Goal: Task Accomplishment & Management: Use online tool/utility

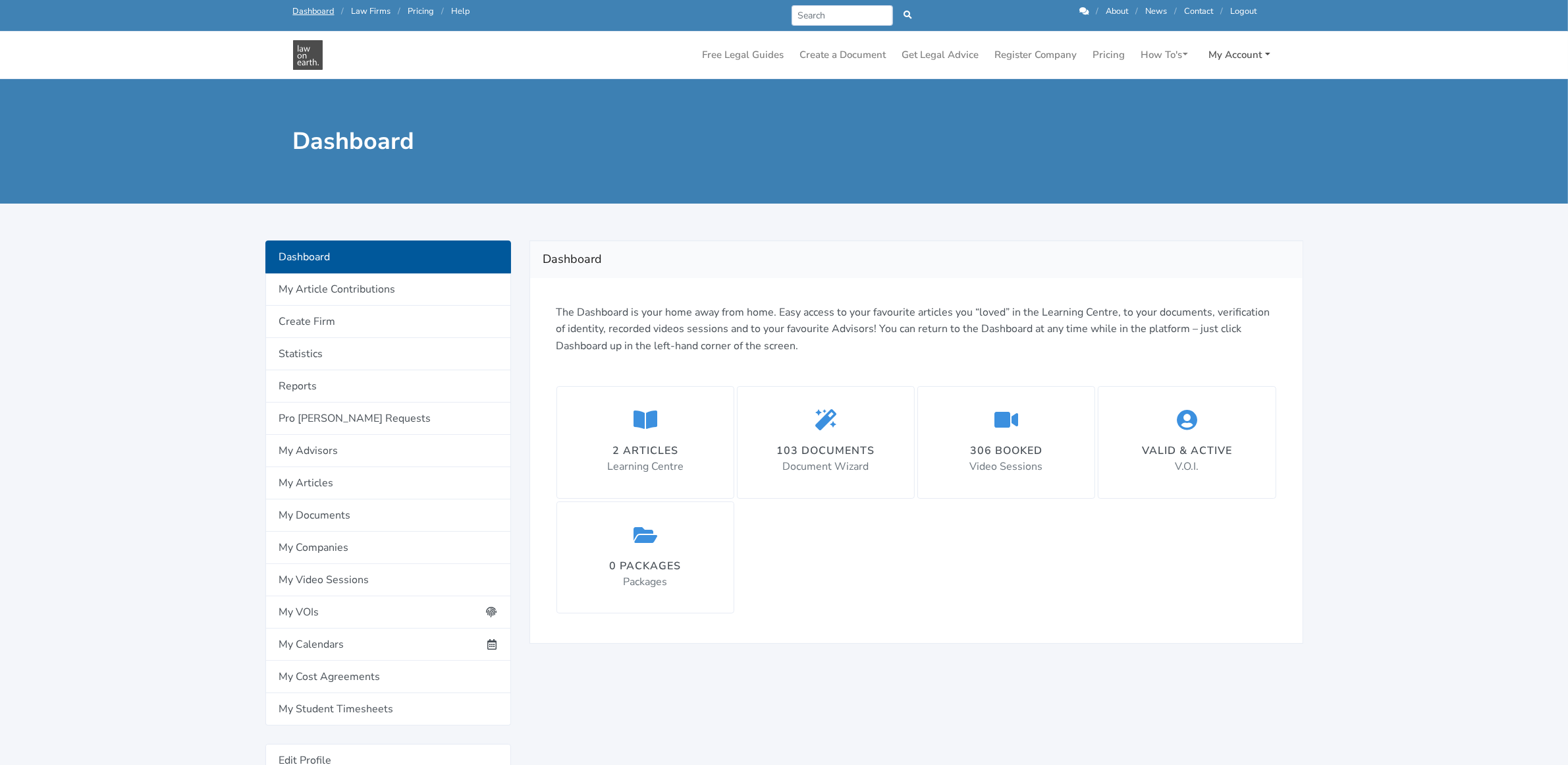
click at [1243, 54] on link "My Account" at bounding box center [1240, 55] width 72 height 26
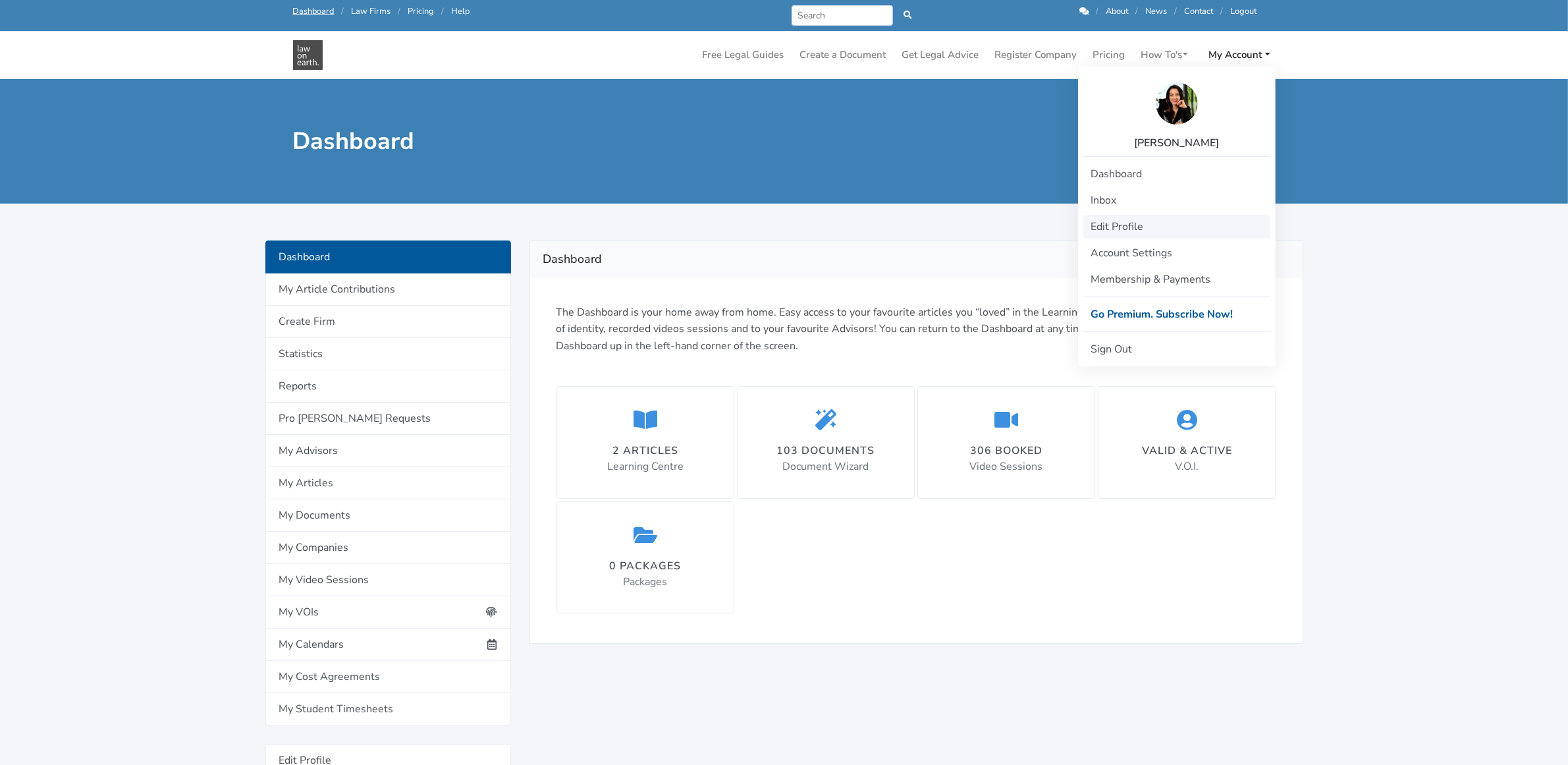
click at [1136, 229] on link "Edit Profile" at bounding box center [1177, 226] width 187 height 24
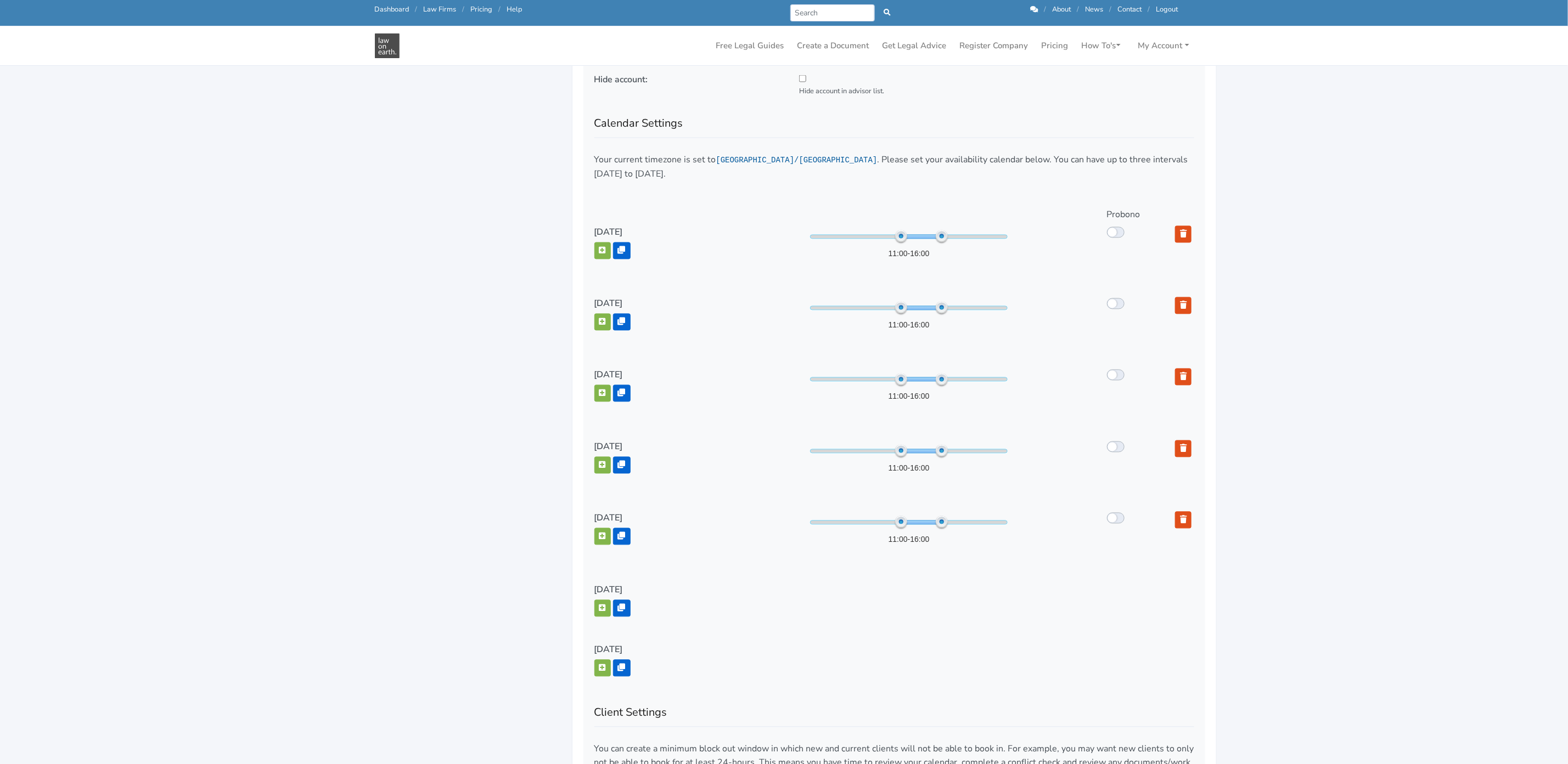
scroll to position [1427, 0]
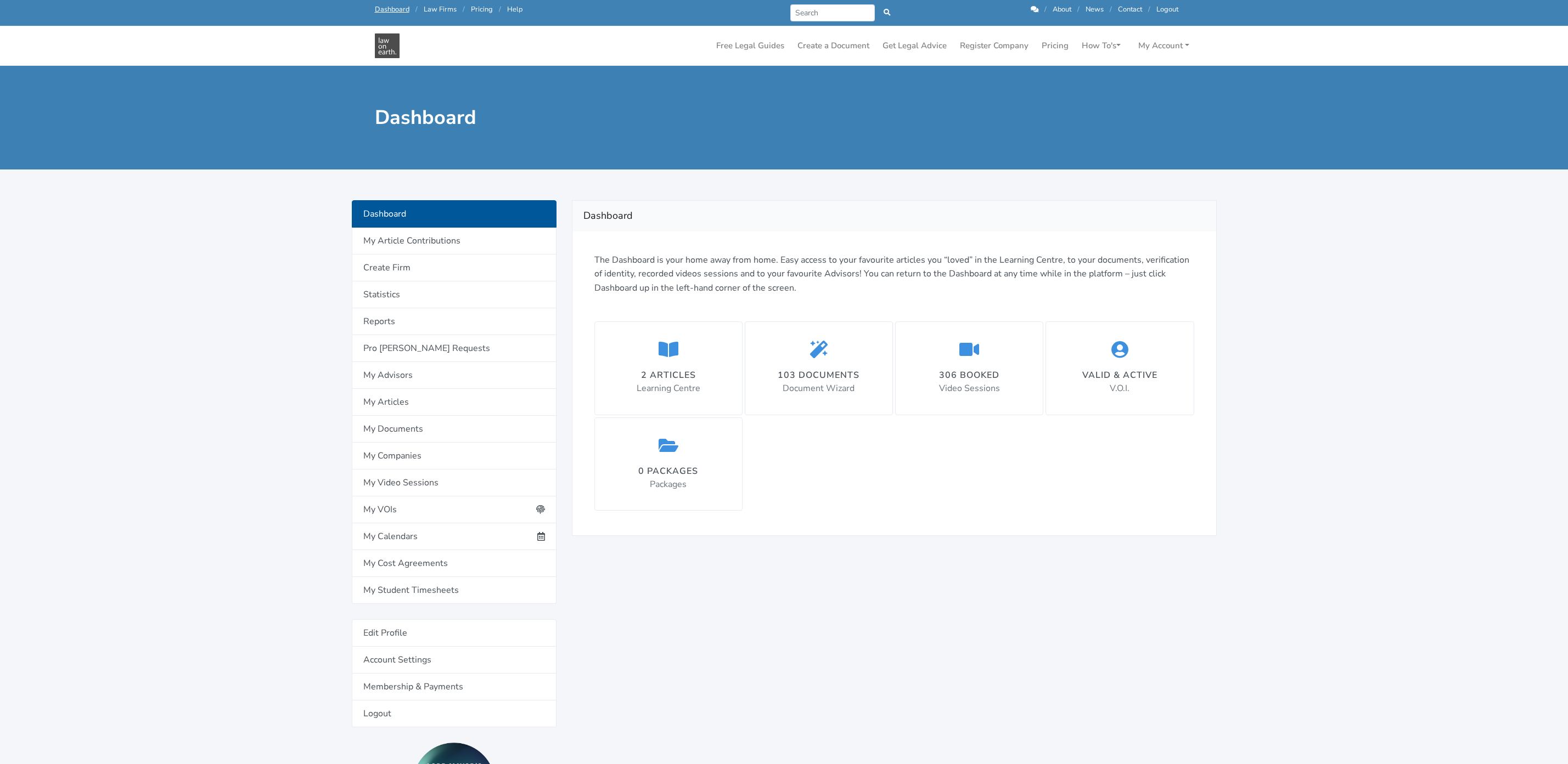
click at [804, 381] on div "103 documents Document Wizard" at bounding box center [818, 368] width 82 height 56
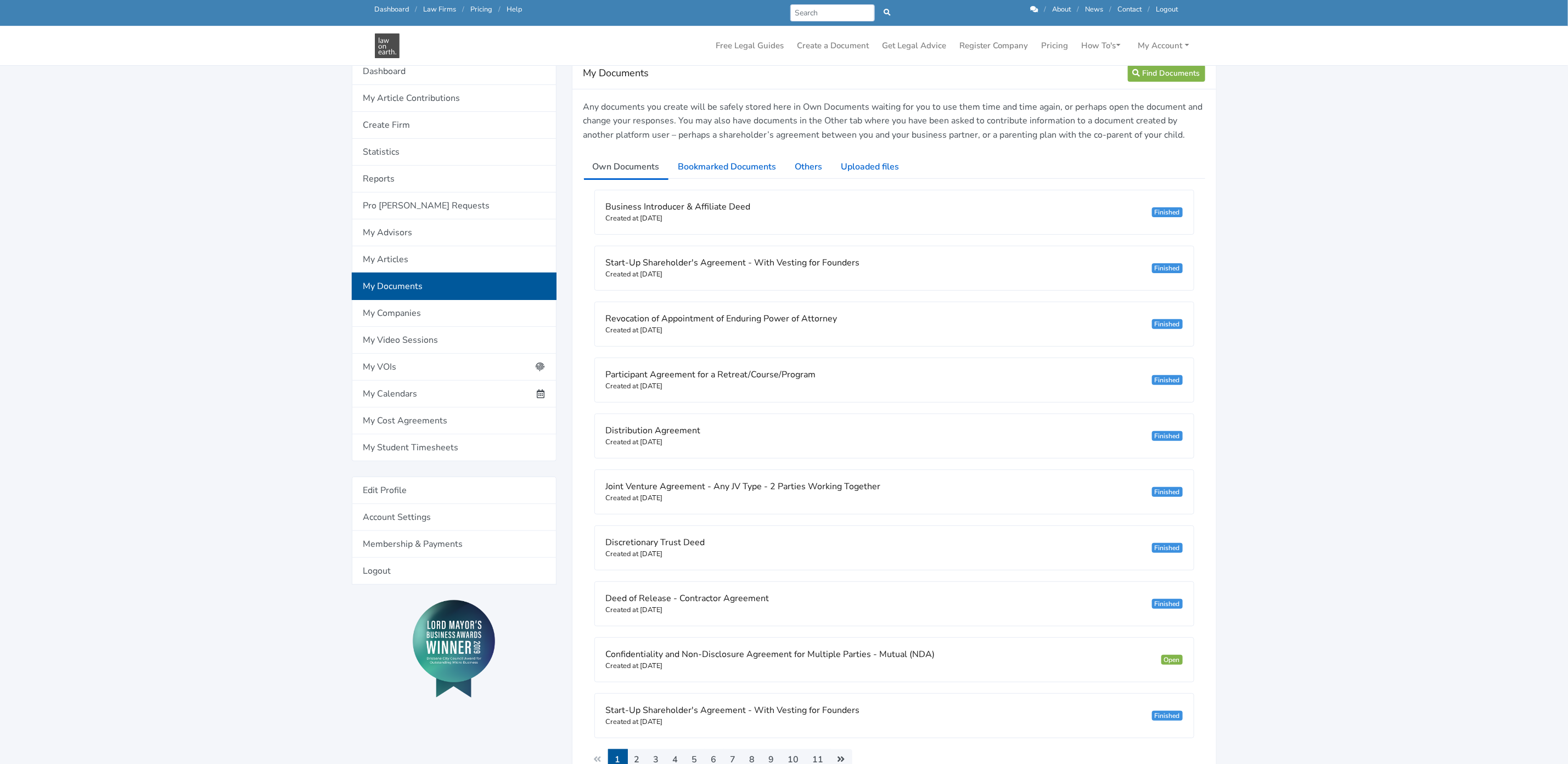
scroll to position [165, 0]
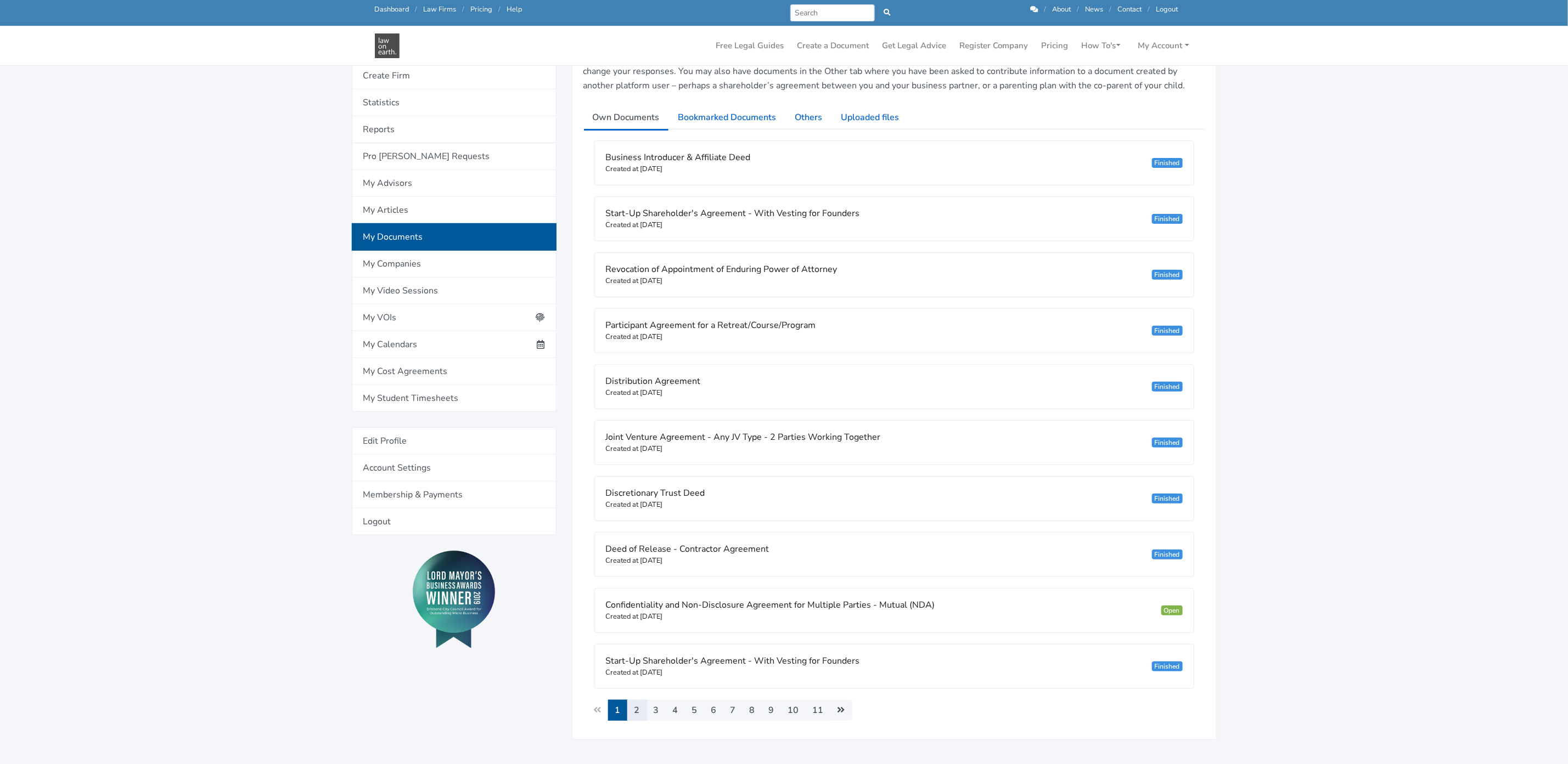
click at [637, 719] on link "2" at bounding box center [637, 710] width 20 height 20
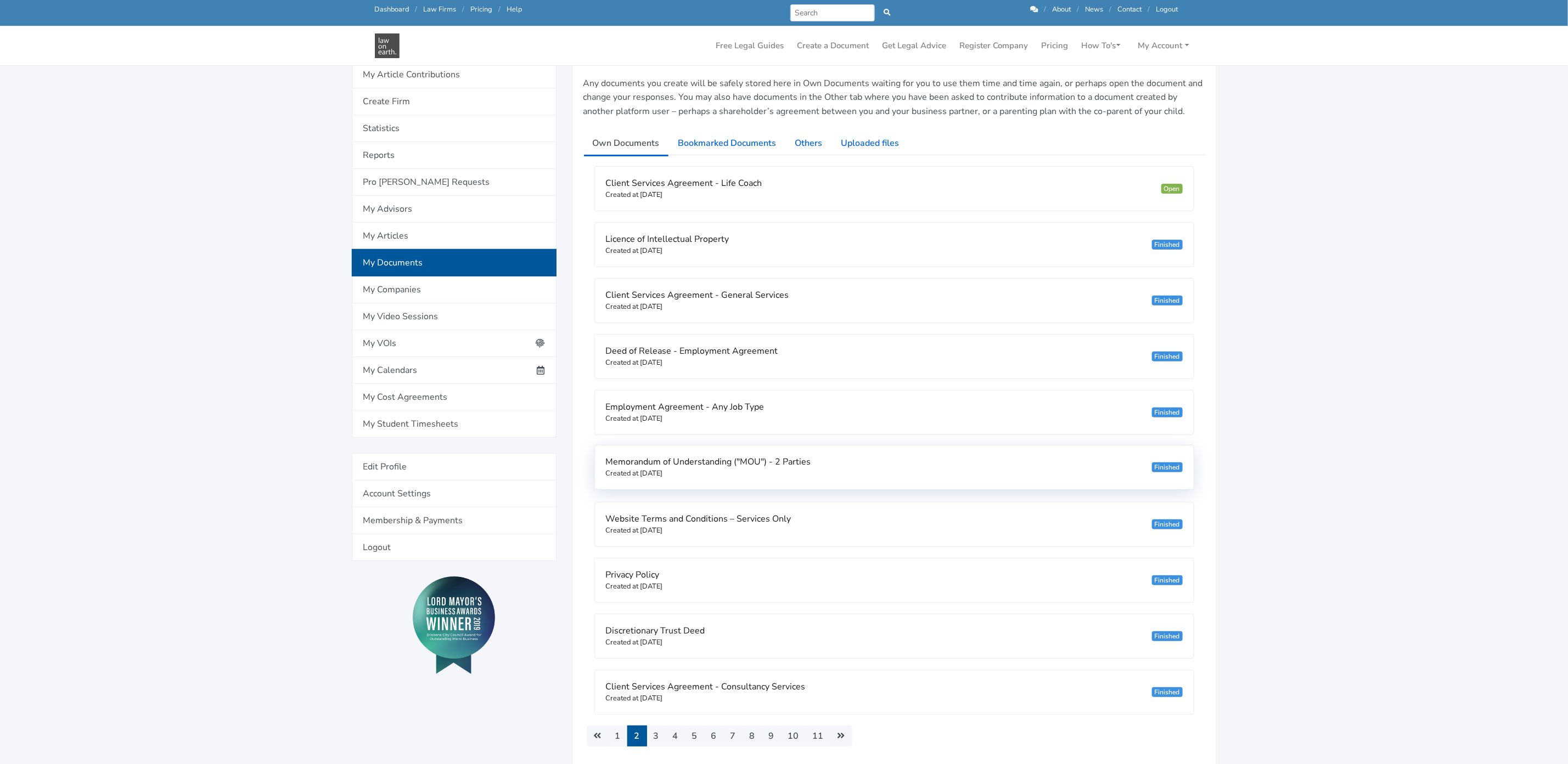
scroll to position [329, 0]
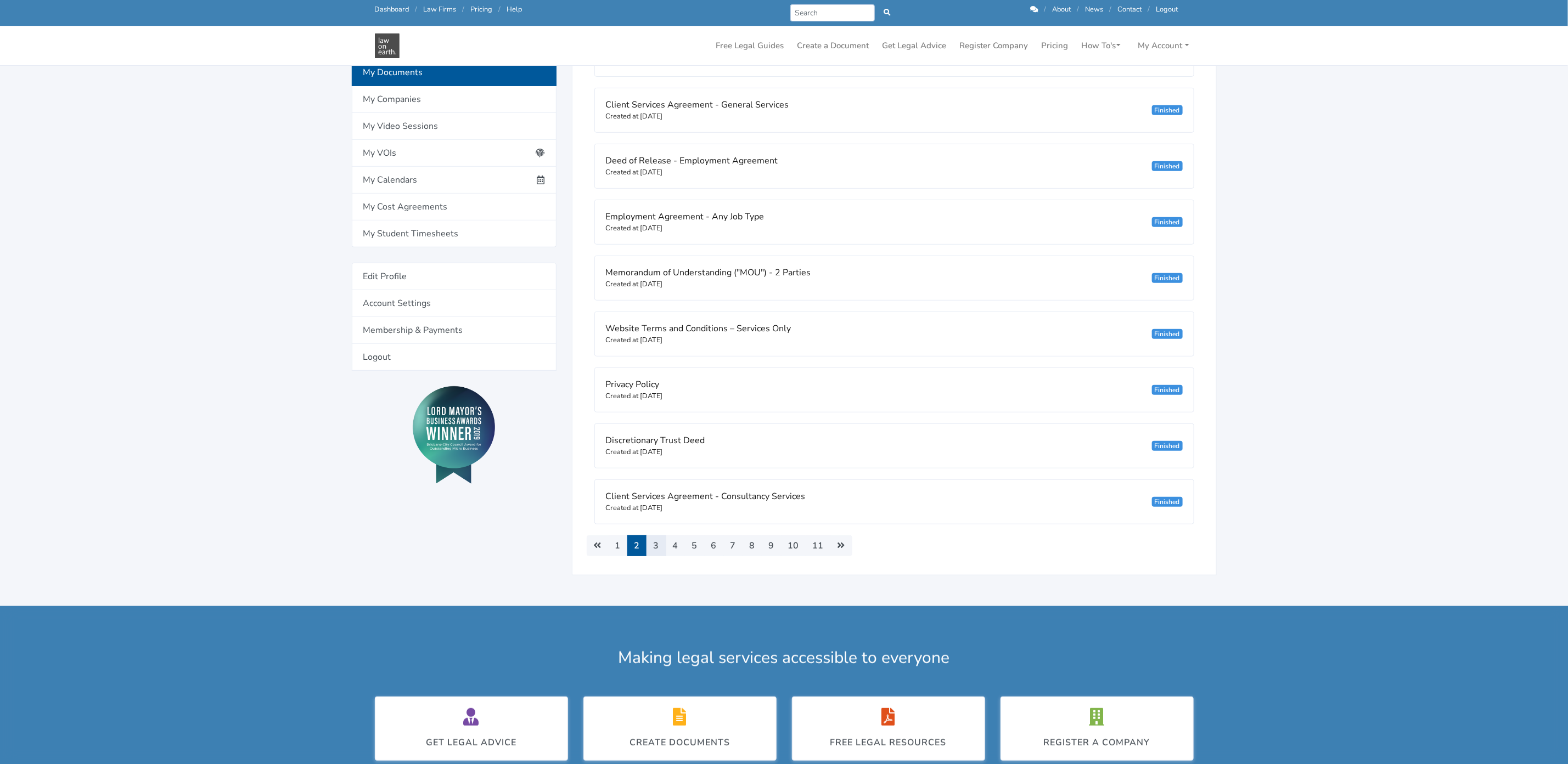
click at [662, 554] on link "3" at bounding box center [656, 545] width 20 height 20
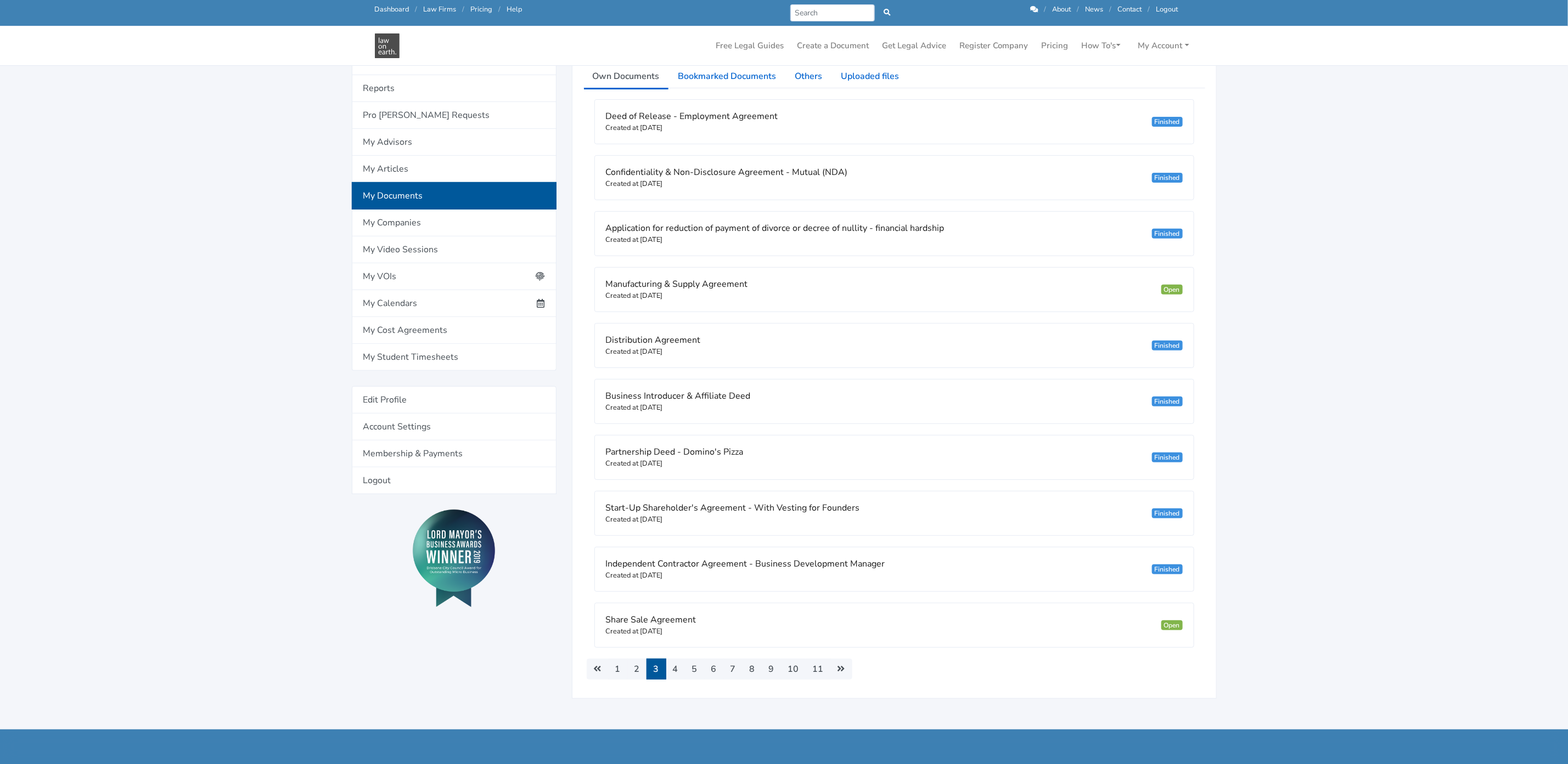
scroll to position [329, 0]
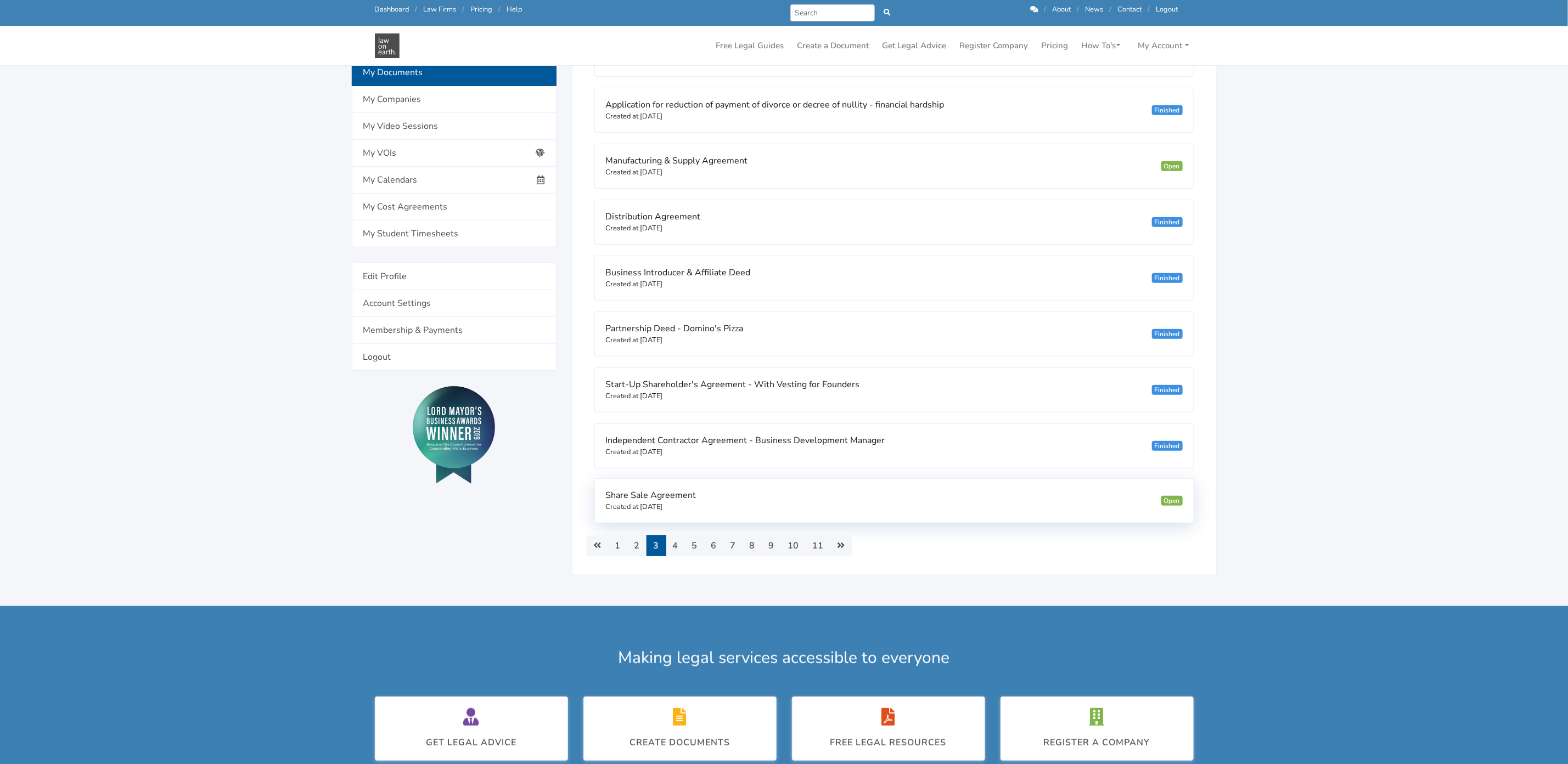
click at [660, 509] on small "Created at [DATE]" at bounding box center [635, 507] width 57 height 10
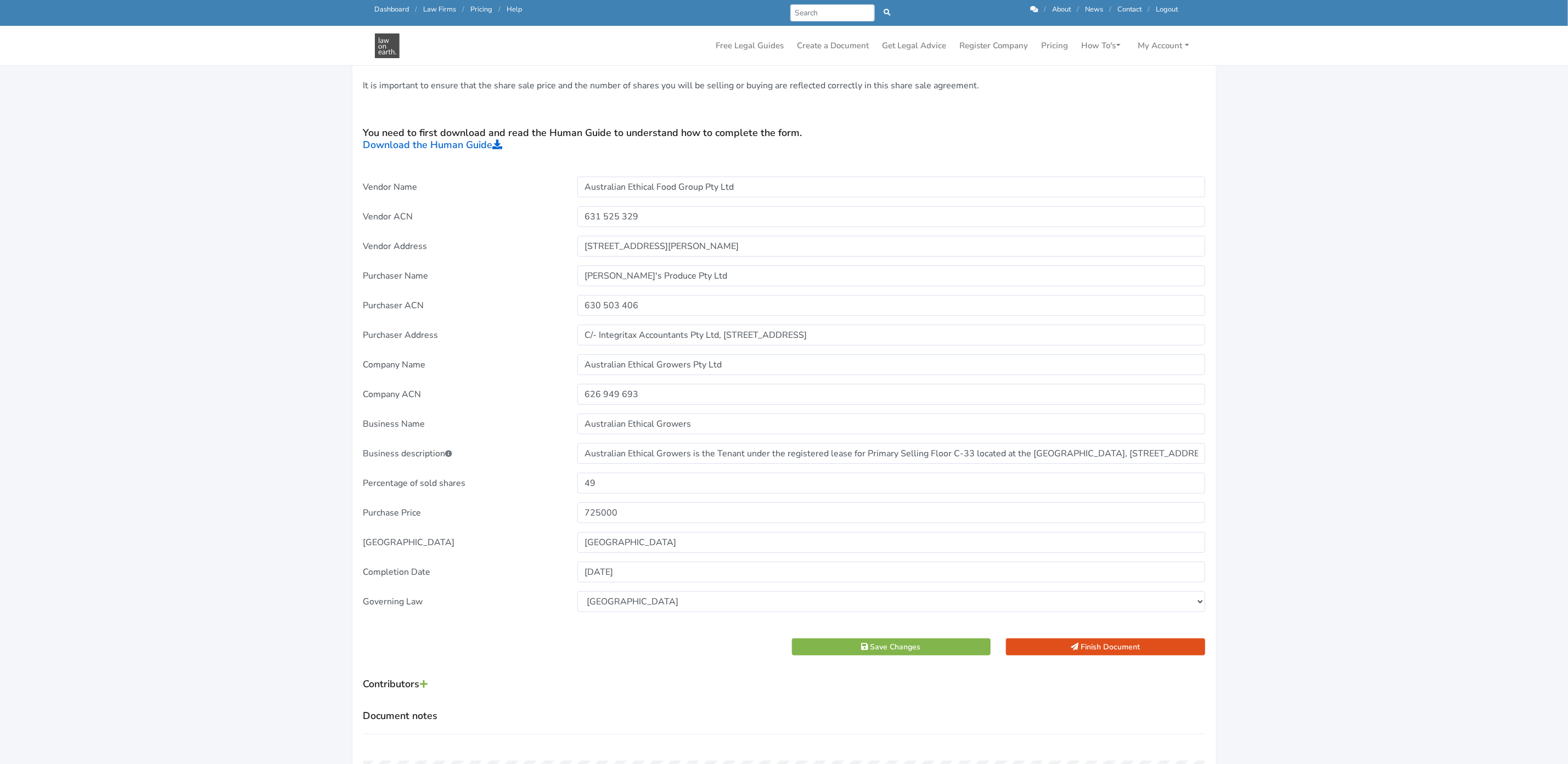
scroll to position [329, 0]
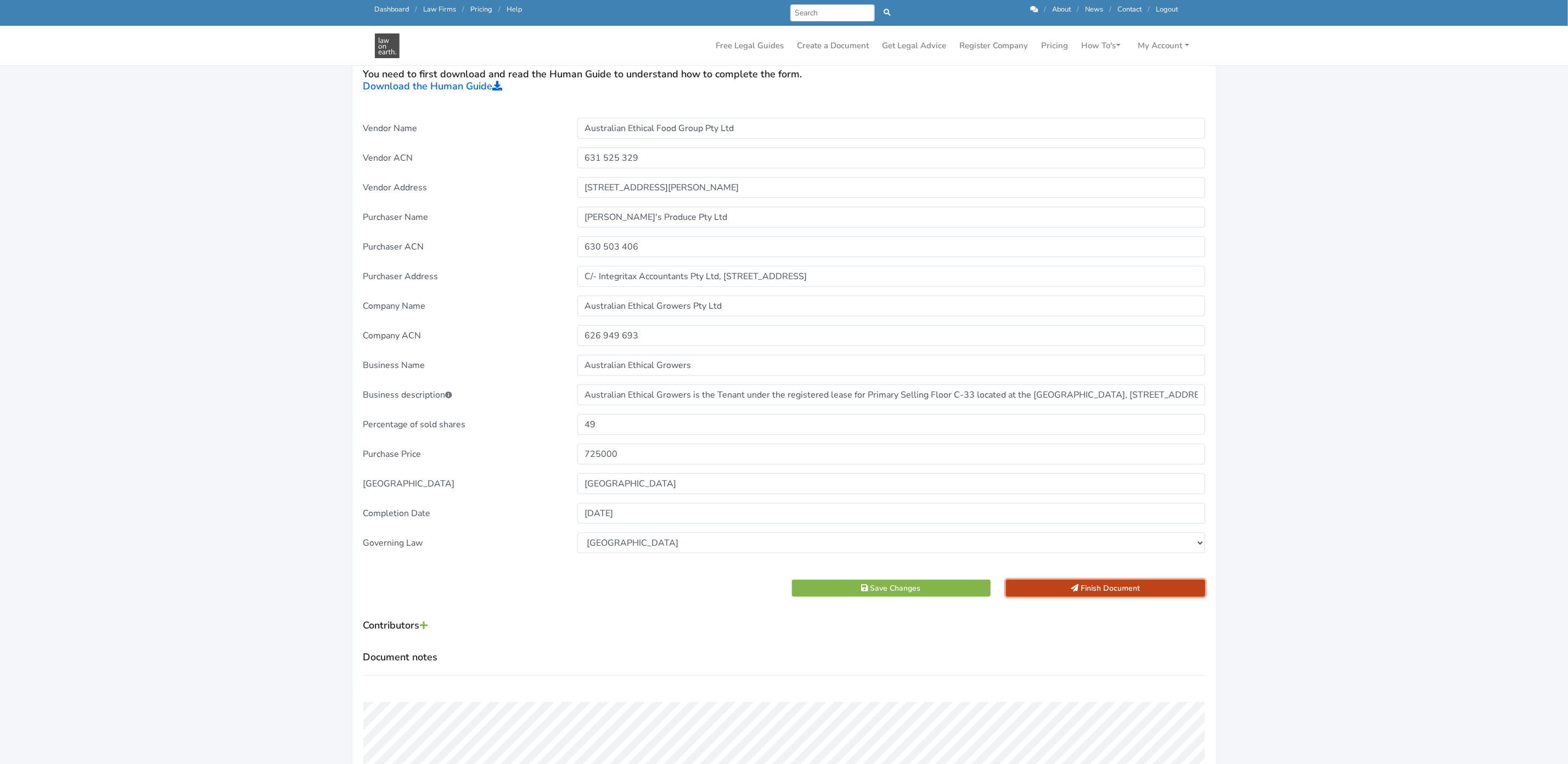
click at [1100, 582] on button "Finish Document" at bounding box center [1105, 588] width 199 height 17
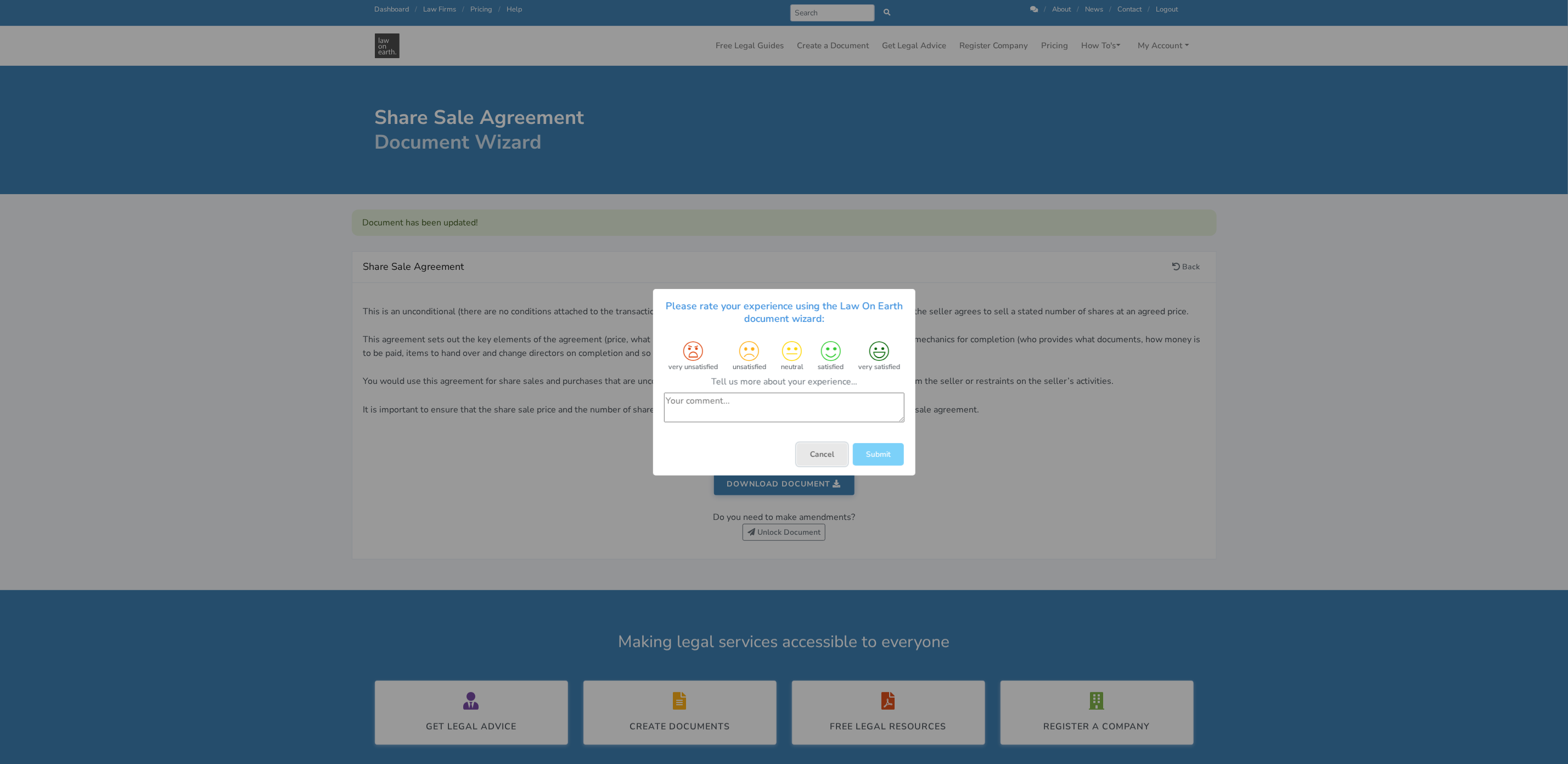
click at [821, 458] on button "Cancel" at bounding box center [823, 454] width 51 height 22
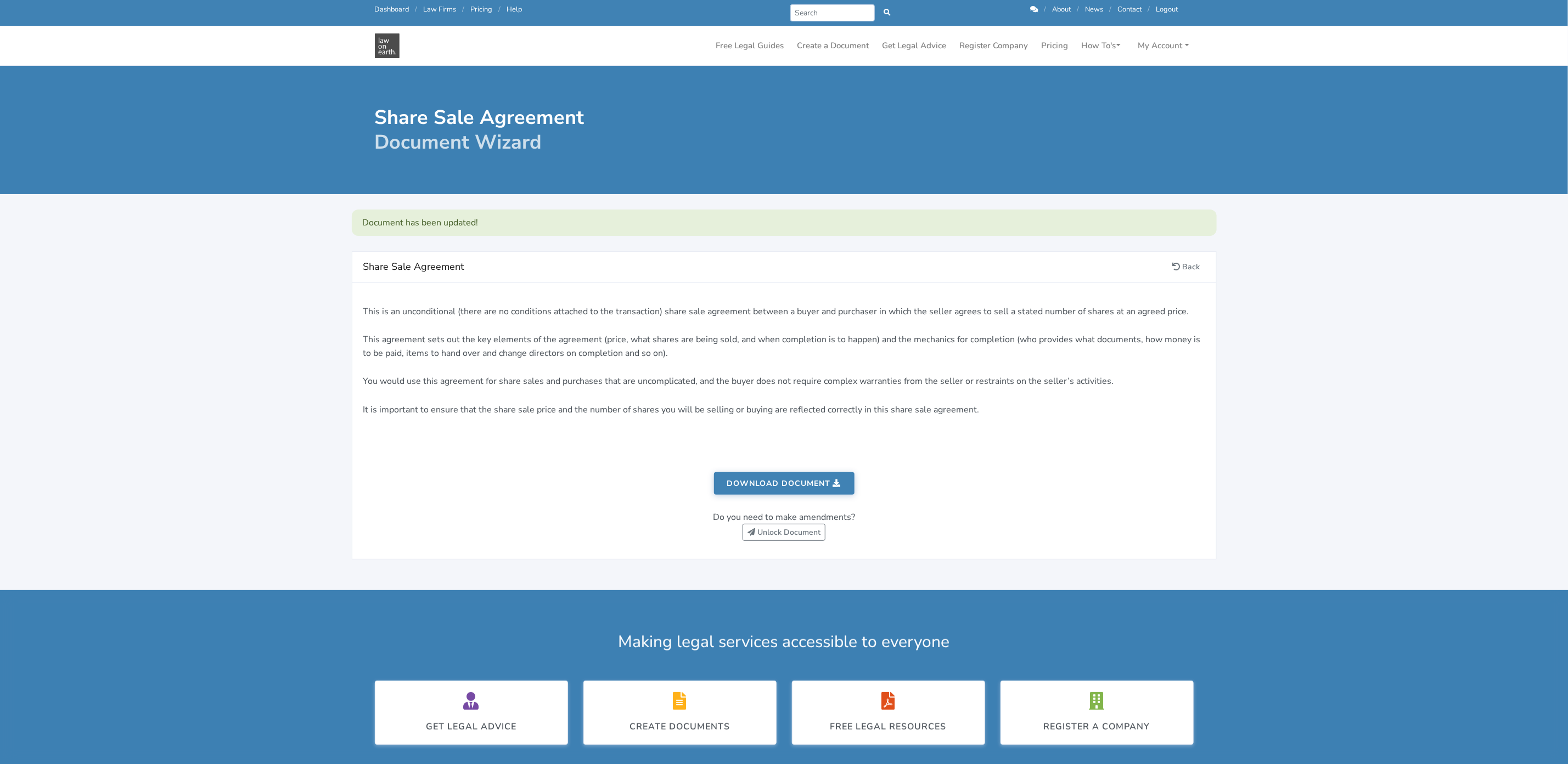
click at [777, 485] on link "Download document" at bounding box center [785, 483] width 141 height 22
